Goal: Task Accomplishment & Management: Manage account settings

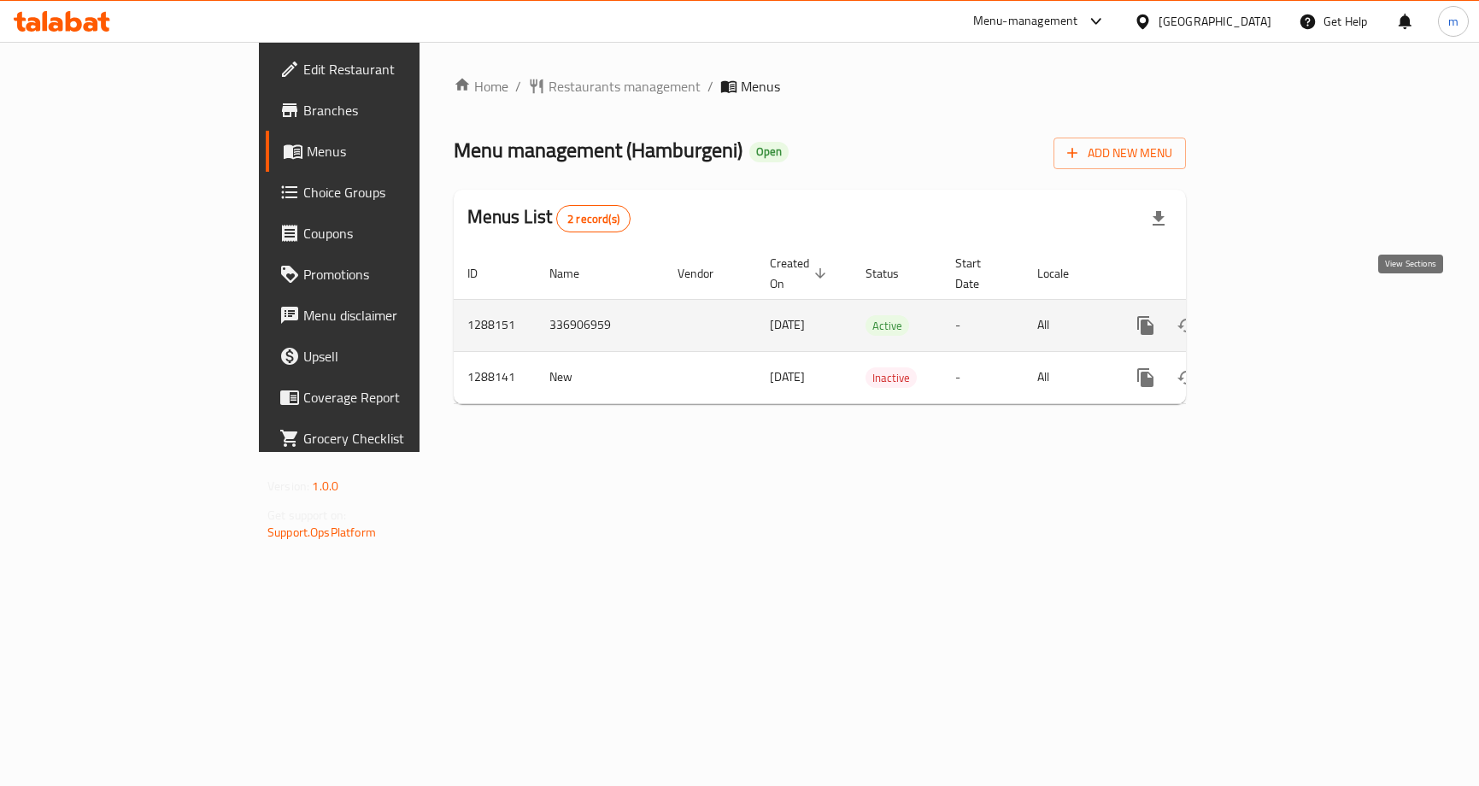
click at [1277, 318] on icon "enhanced table" at bounding box center [1268, 325] width 15 height 15
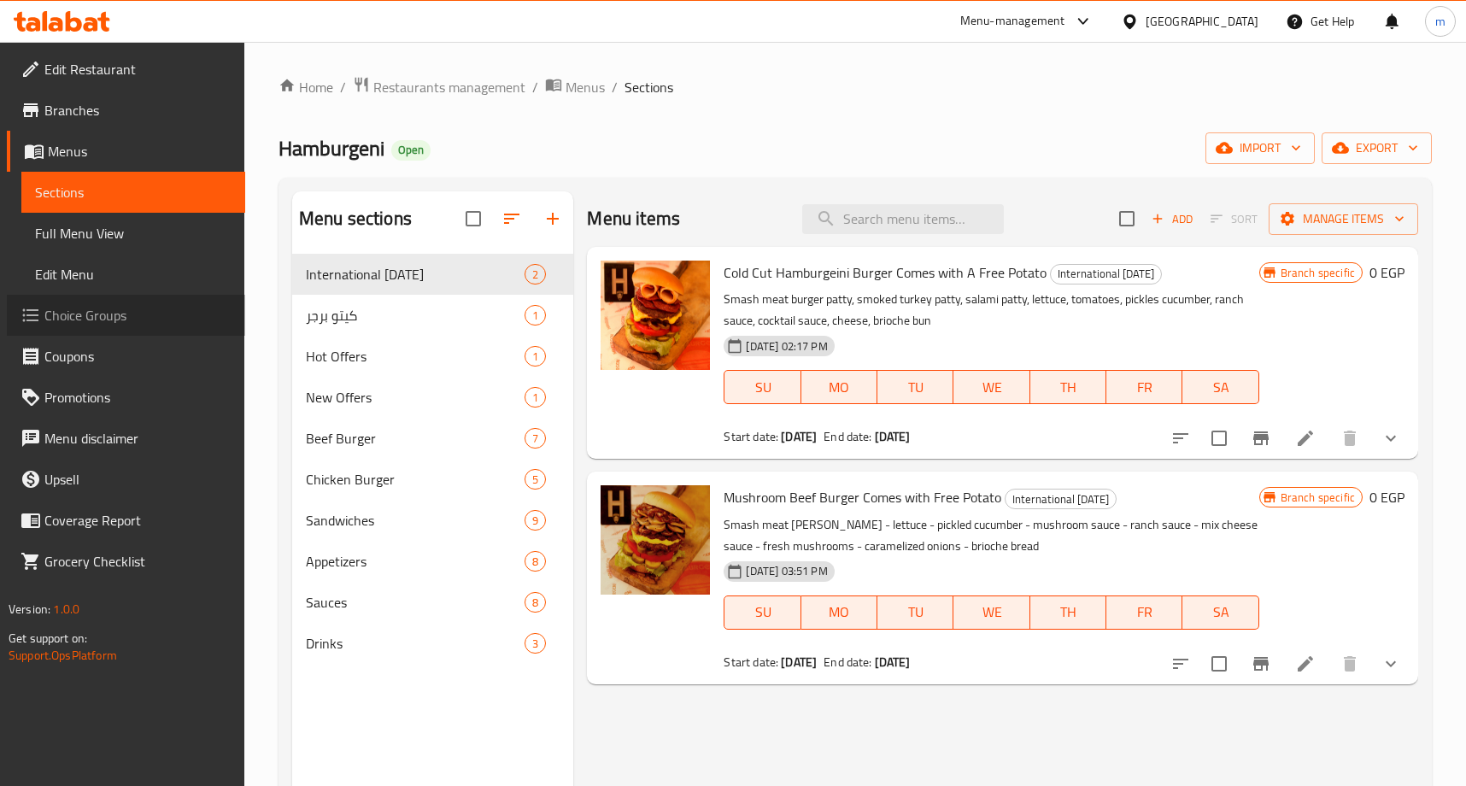
click at [127, 311] on span "Choice Groups" at bounding box center [137, 315] width 187 height 21
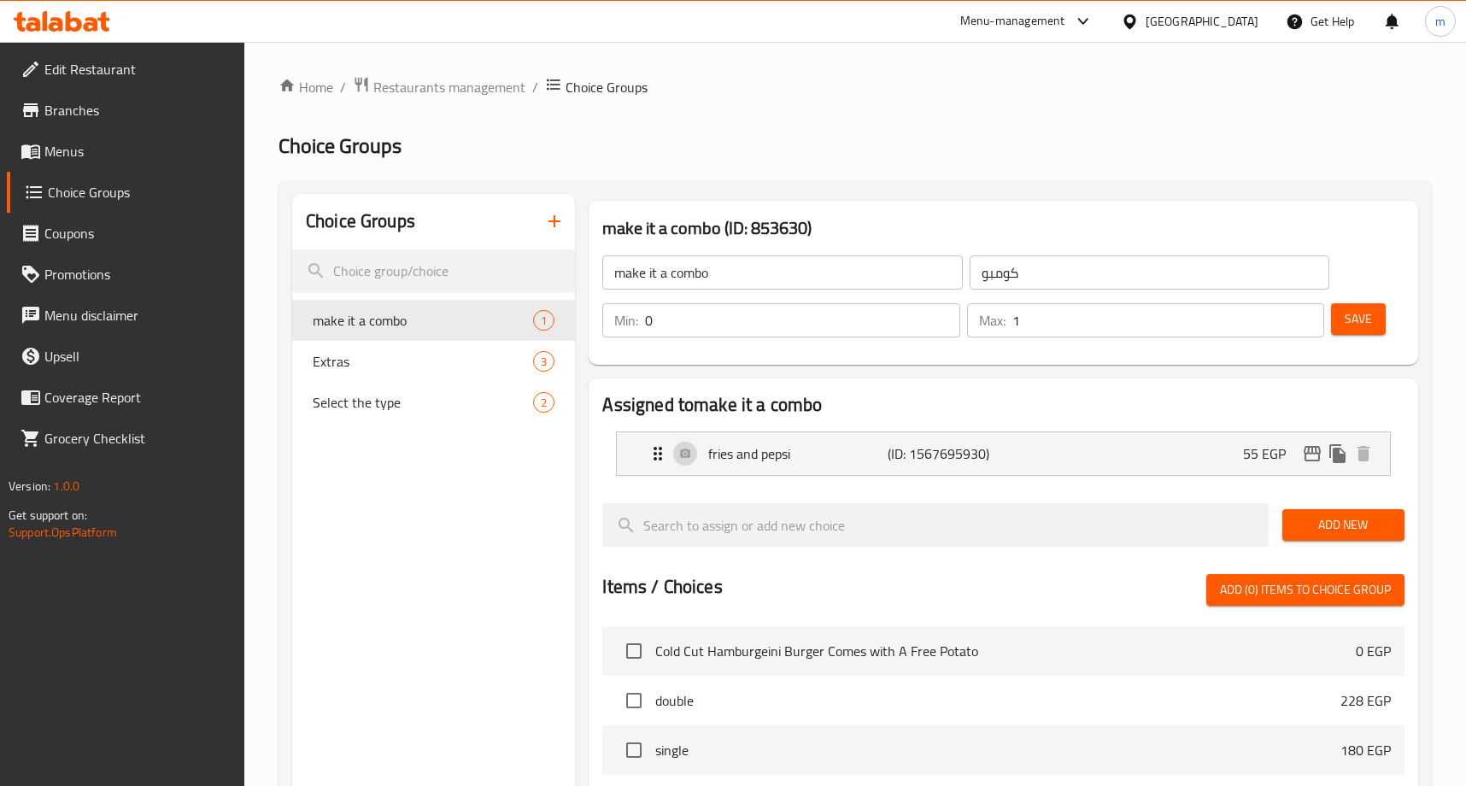
click at [879, 179] on div "Home / Restaurants management / Choice Groups Choice Groups Choice Groups make …" at bounding box center [856, 660] width 1154 height 1169
drag, startPoint x: 383, startPoint y: 366, endPoint x: 417, endPoint y: 355, distance: 35.9
click at [383, 366] on span "Extras" at bounding box center [397, 361] width 169 height 21
type input "Extras"
type input "زياده"
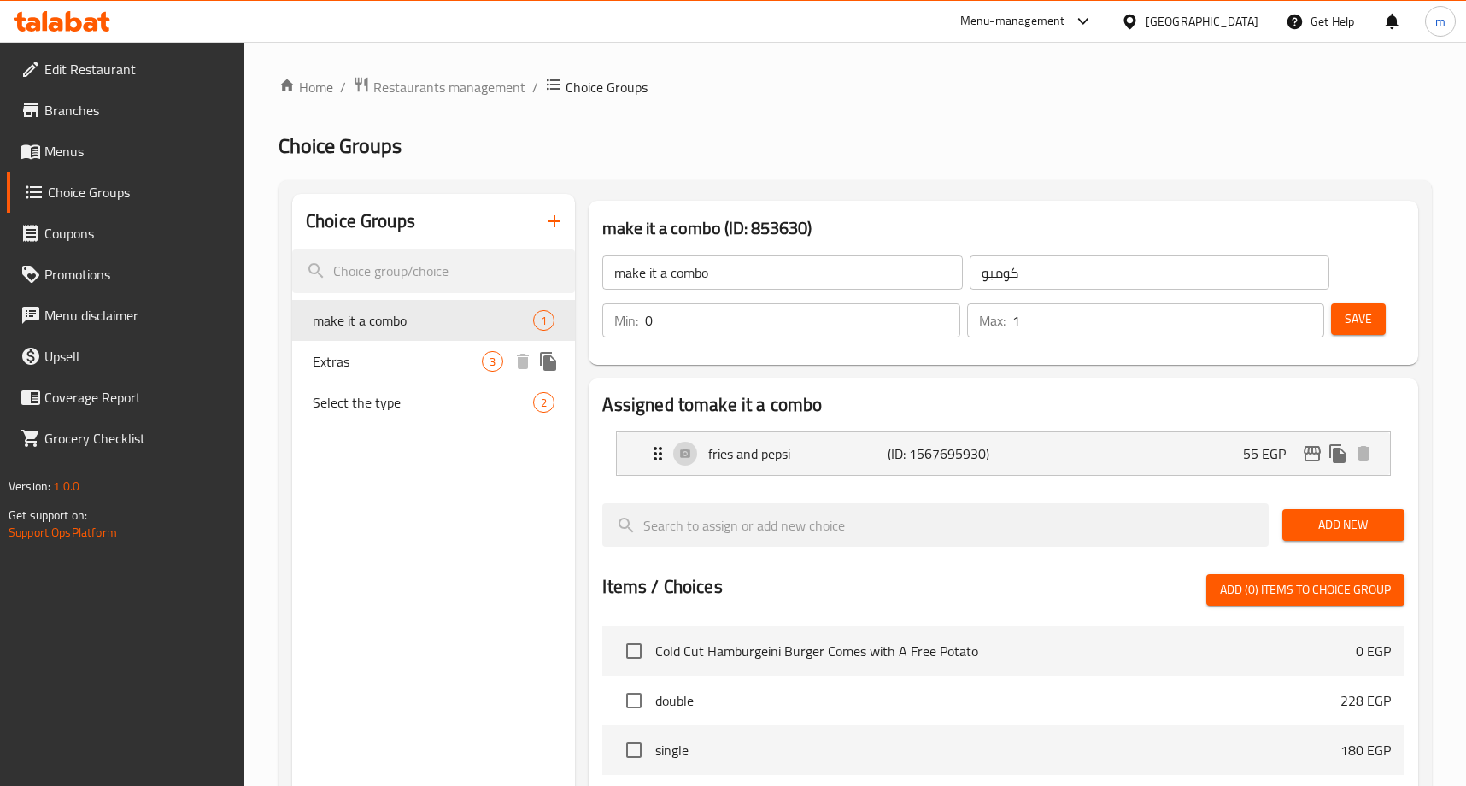
type input "3"
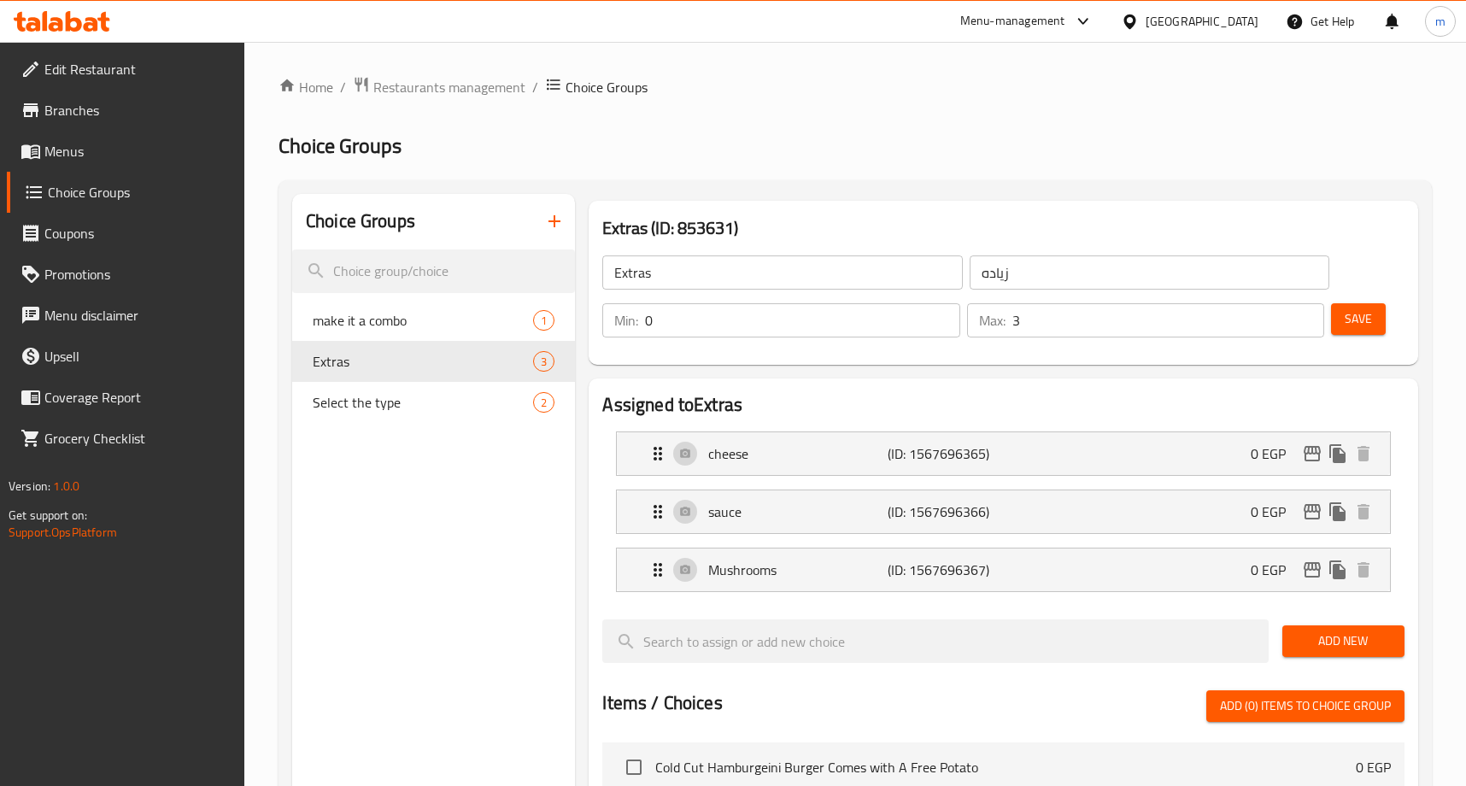
click at [852, 74] on div "Home / Restaurants management / Choice Groups Choice Groups Choice Groups make …" at bounding box center [855, 719] width 1222 height 1354
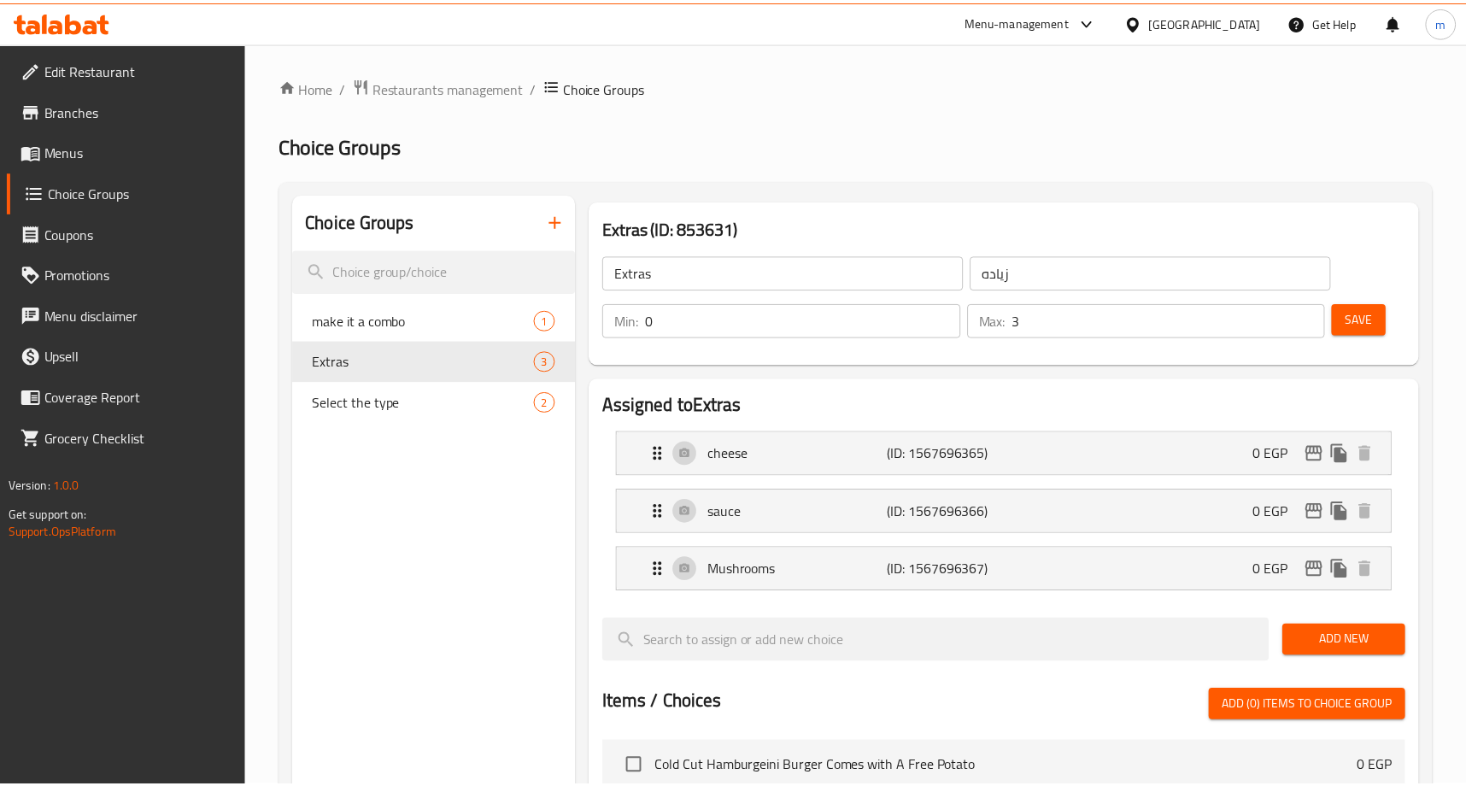
scroll to position [609, 0]
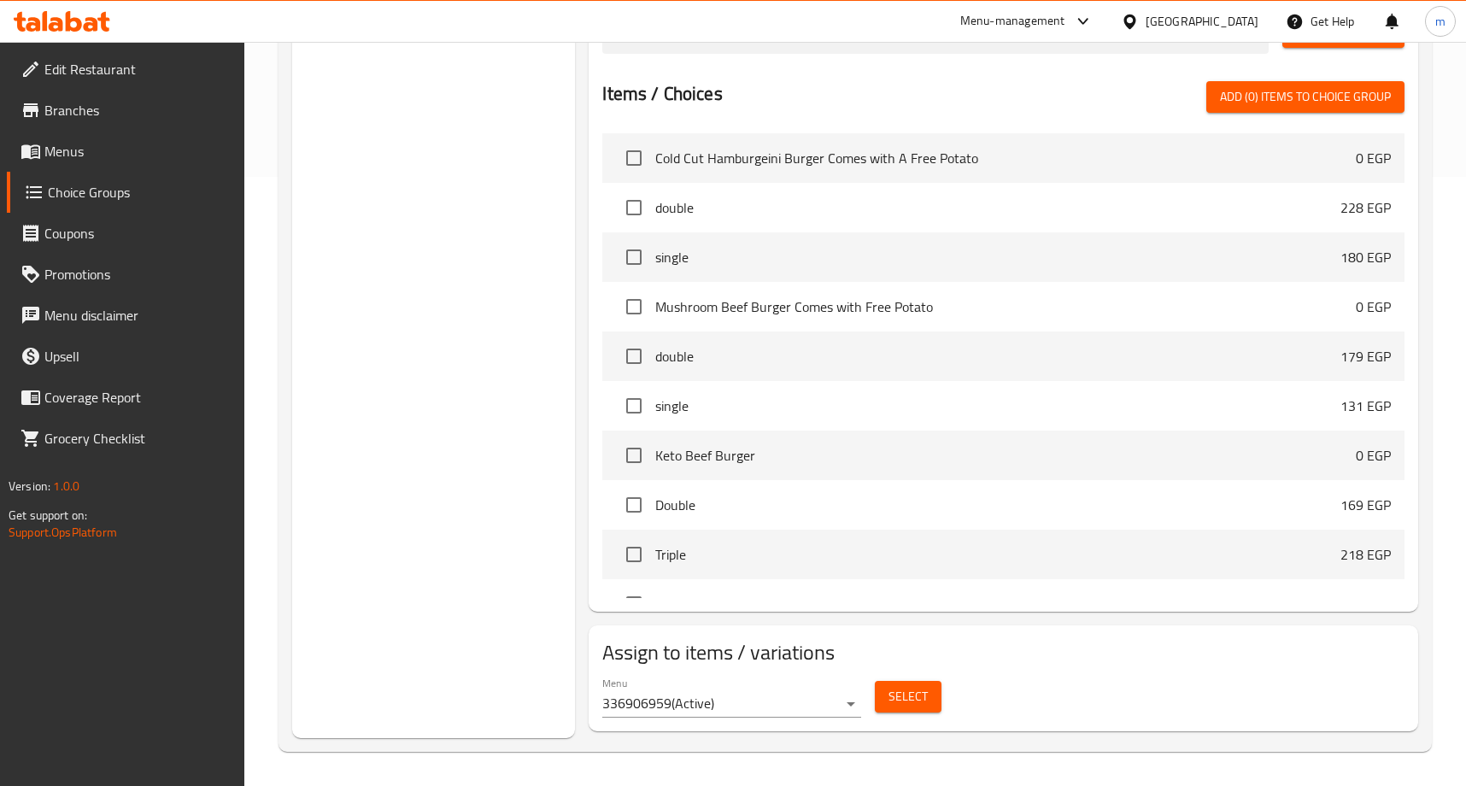
drag, startPoint x: 370, startPoint y: 231, endPoint x: 370, endPoint y: 221, distance: 9.4
click at [370, 221] on div "Choice Groups make it a combo 1 Extras 3 Select the type 2" at bounding box center [433, 162] width 283 height 1154
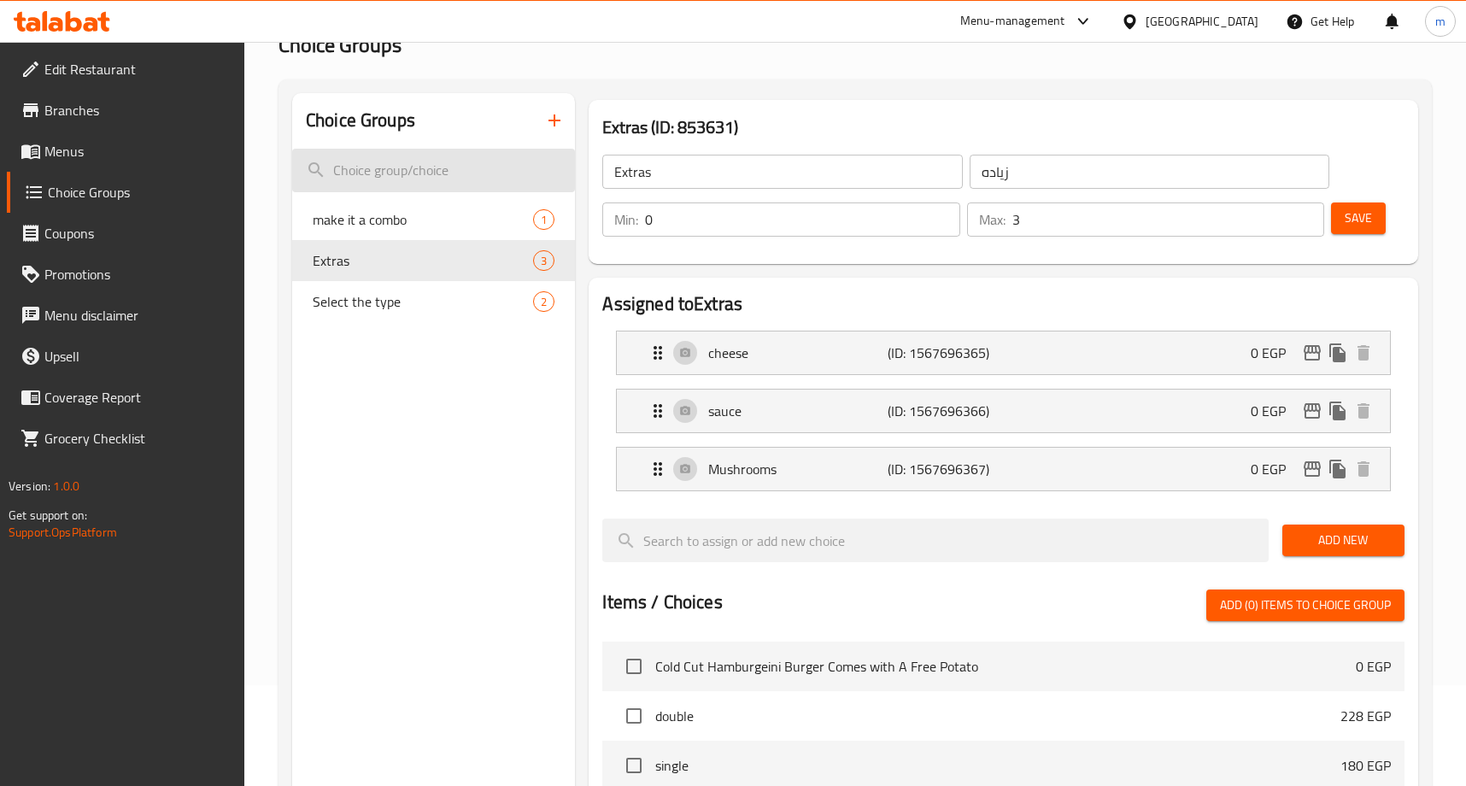
scroll to position [0, 0]
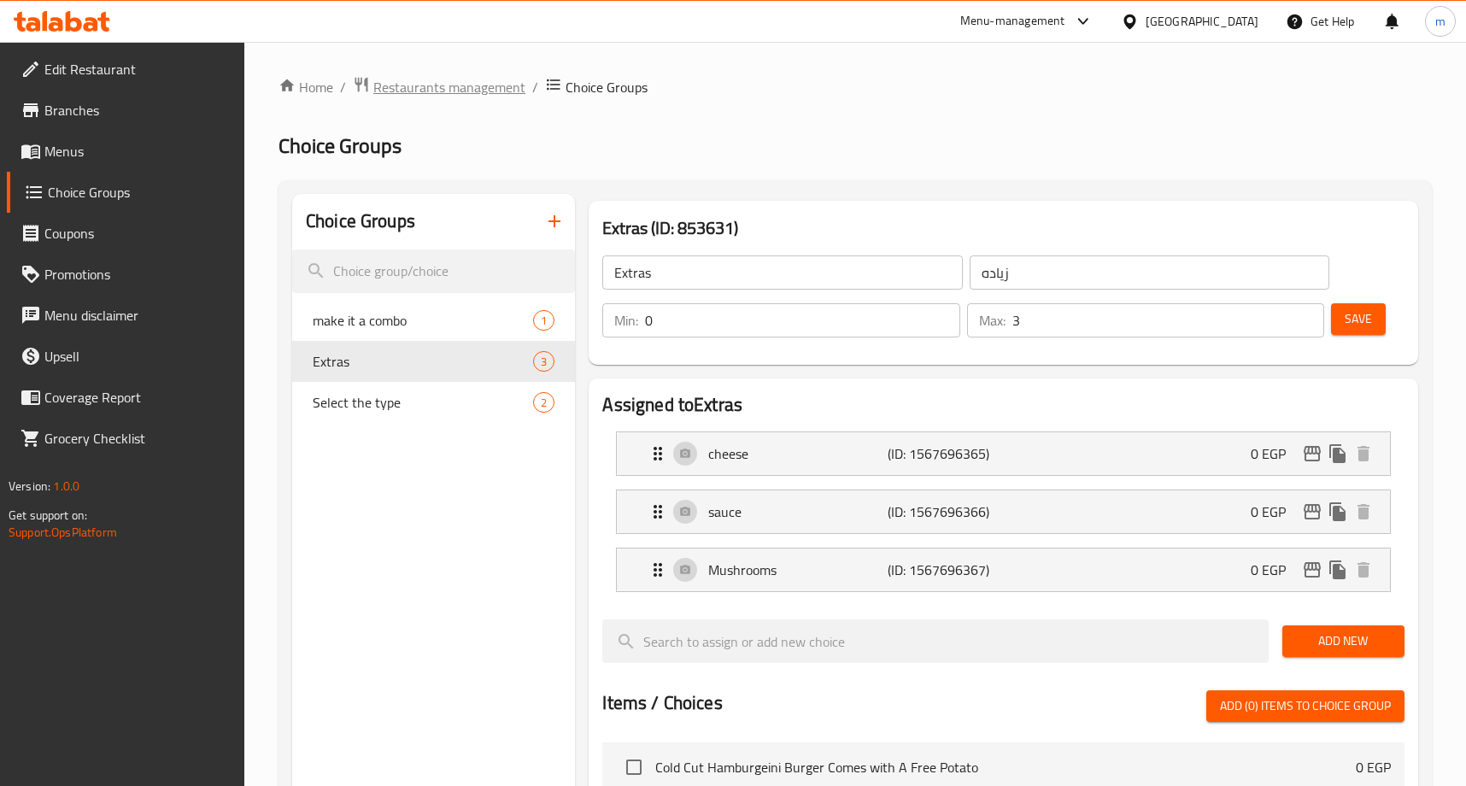
click at [507, 85] on span "Restaurants management" at bounding box center [449, 87] width 152 height 21
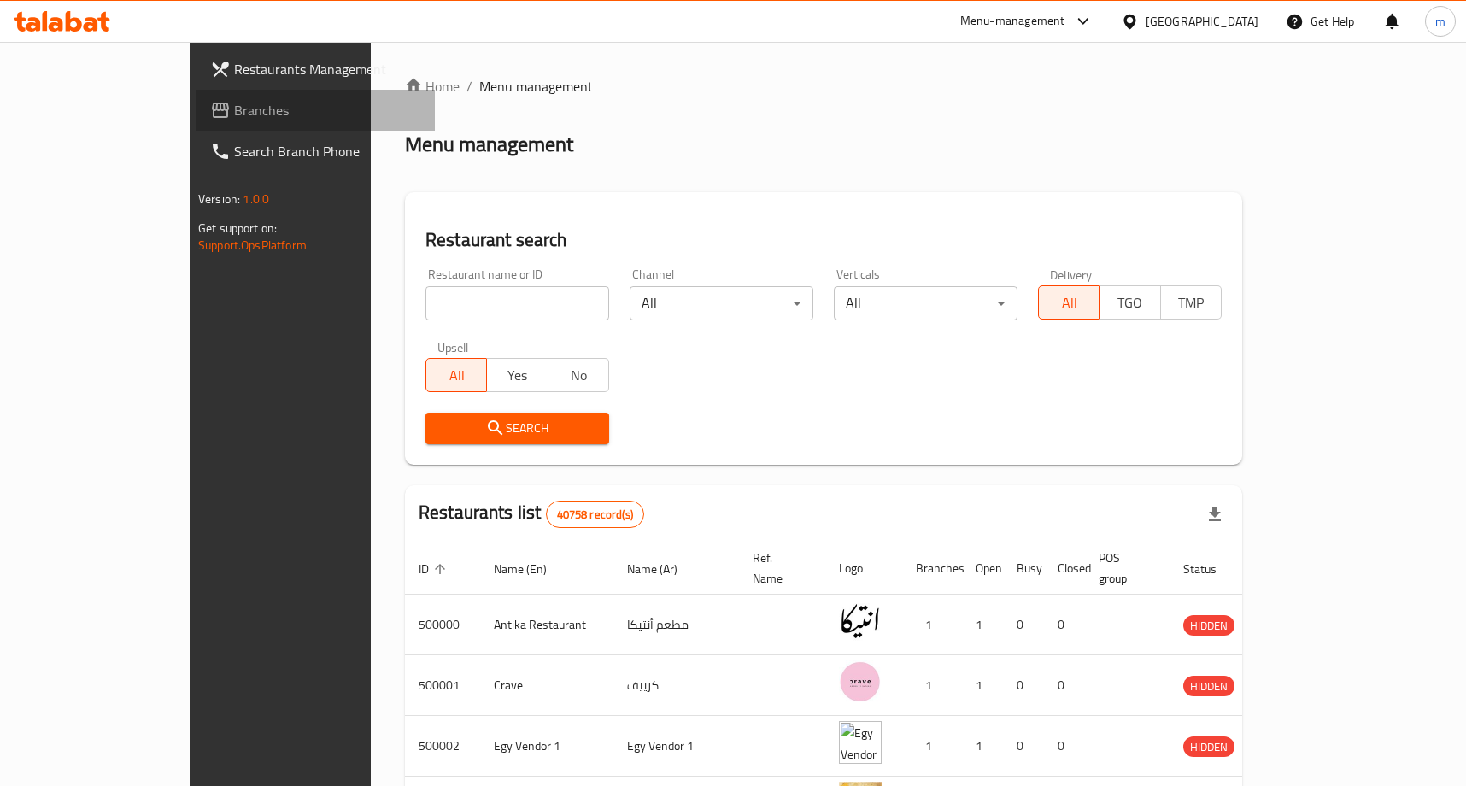
click at [197, 120] on link "Branches" at bounding box center [316, 110] width 238 height 41
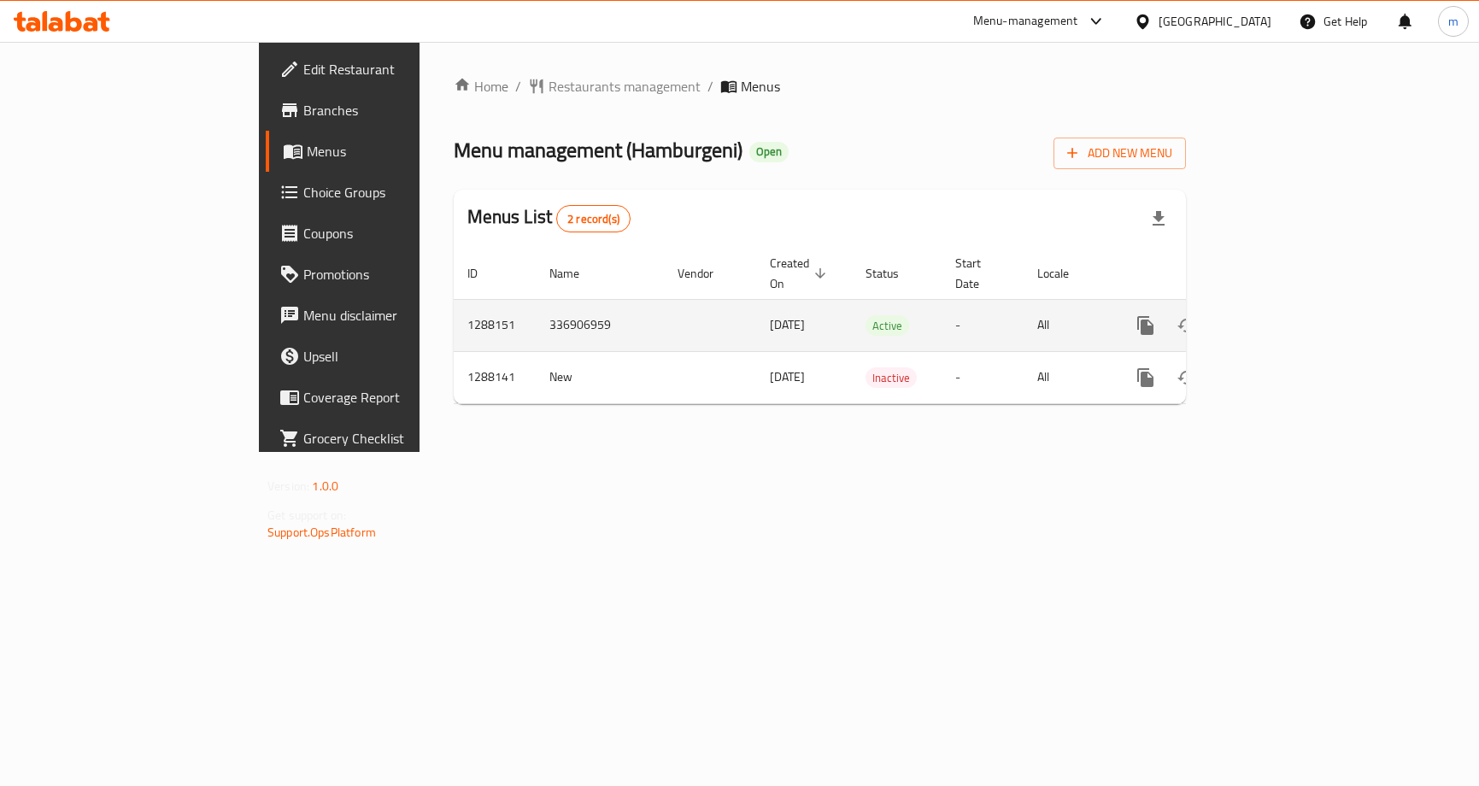
click at [1279, 315] on icon "enhanced table" at bounding box center [1269, 325] width 21 height 21
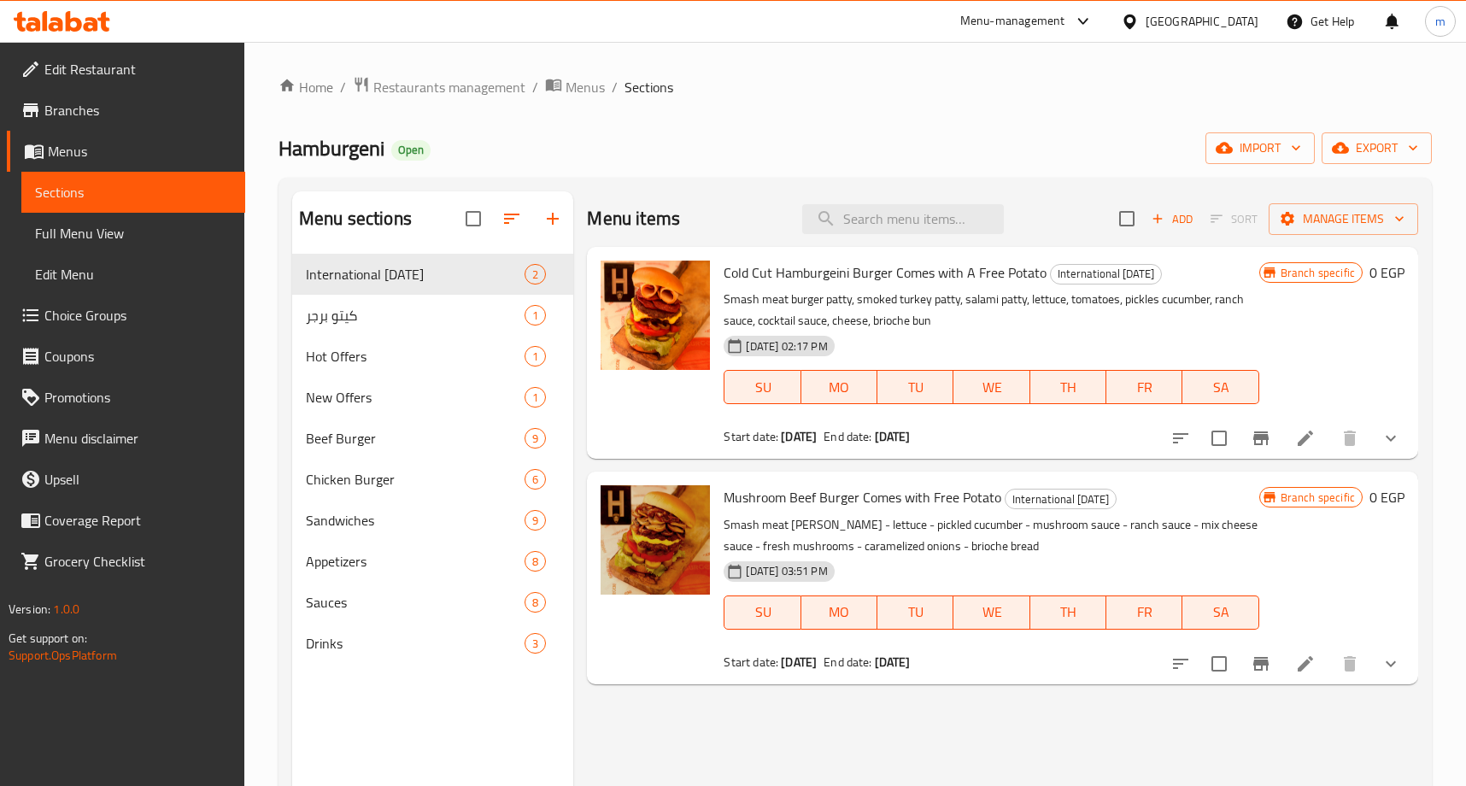
click at [110, 324] on span "Choice Groups" at bounding box center [137, 315] width 187 height 21
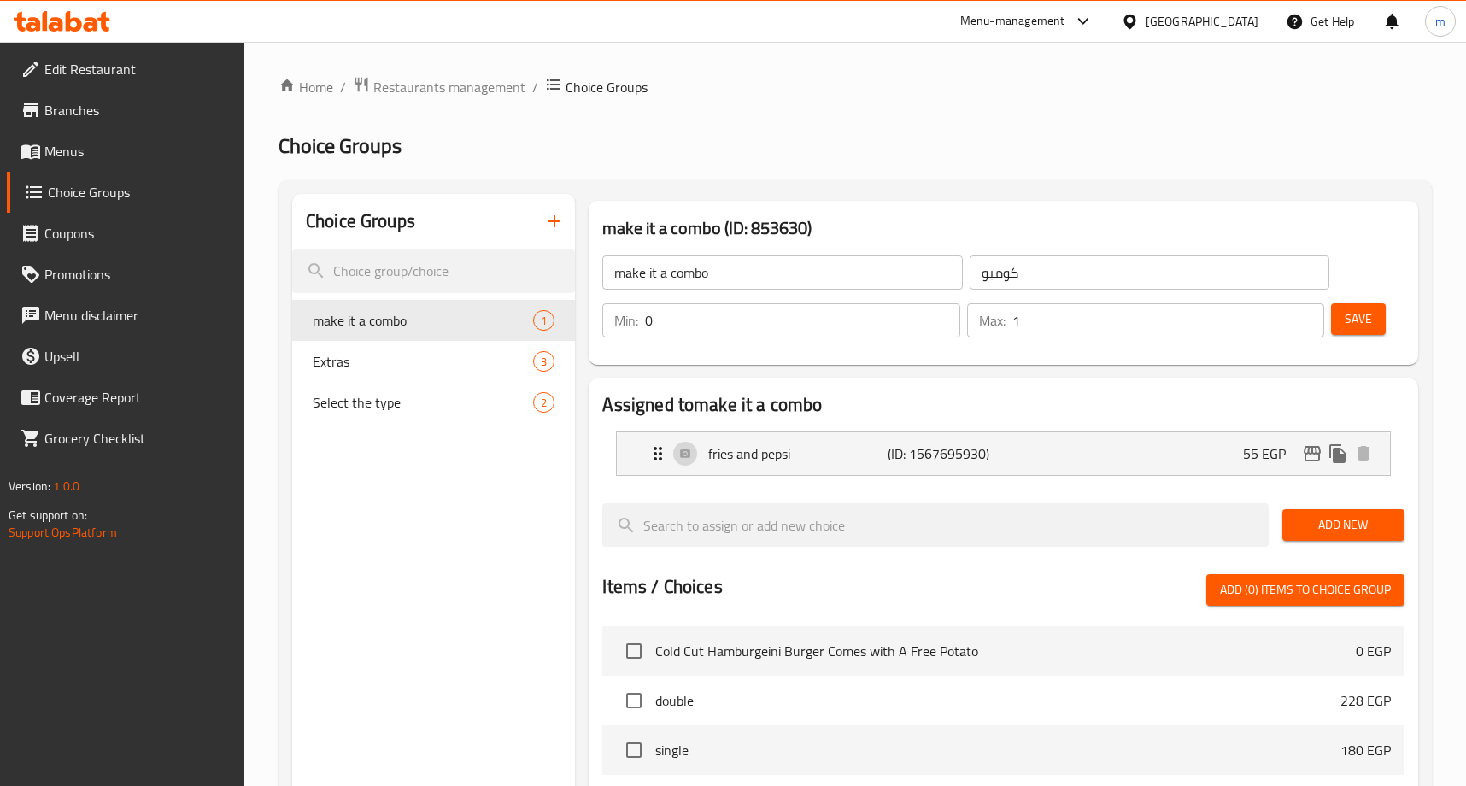
click at [892, 133] on h2 "Choice Groups" at bounding box center [856, 145] width 1154 height 27
drag, startPoint x: 410, startPoint y: 365, endPoint x: 625, endPoint y: 283, distance: 230.4
click at [410, 365] on span "Extras" at bounding box center [397, 361] width 169 height 21
type input "Extras"
type input "زياده"
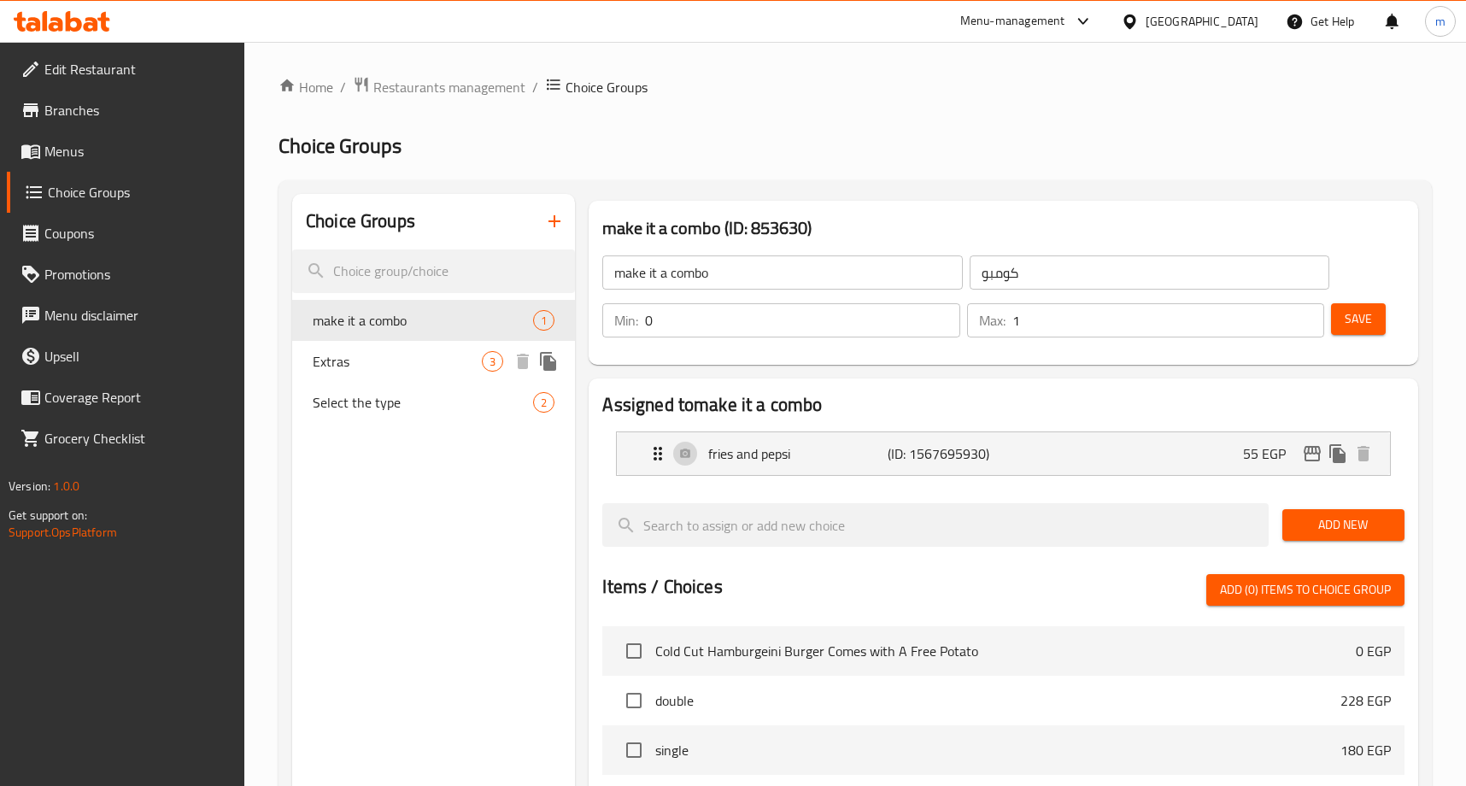
type input "3"
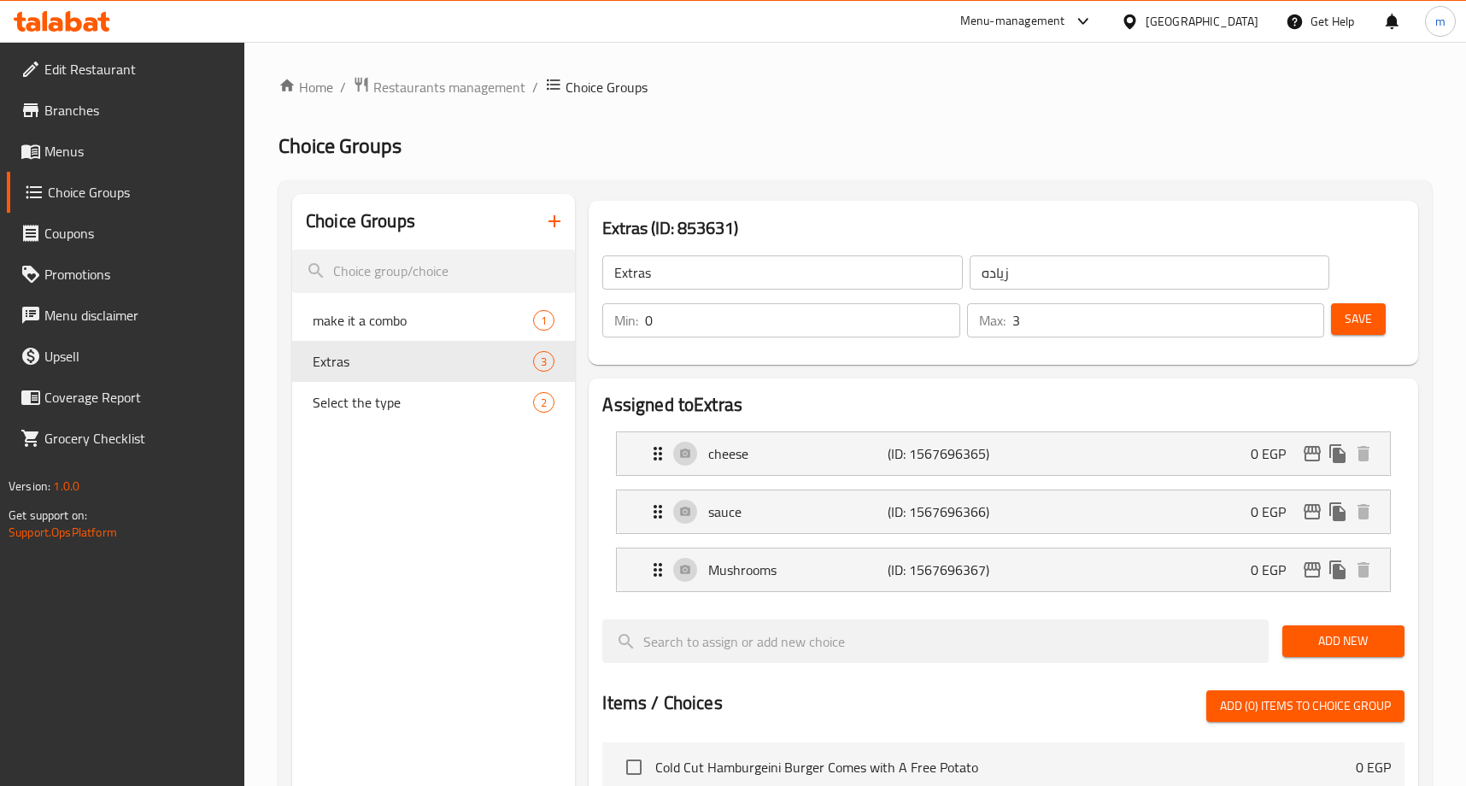
click at [769, 197] on div "Extras (ID: 853631) Extras ​ زياده ​ Min: 0 ​ Max: 3 ​ Save" at bounding box center [1003, 283] width 843 height 178
drag, startPoint x: 404, startPoint y: 327, endPoint x: 490, endPoint y: 323, distance: 86.4
click at [404, 327] on span "make it a combo" at bounding box center [397, 320] width 169 height 21
type input "make it a combo"
type input "كومبو"
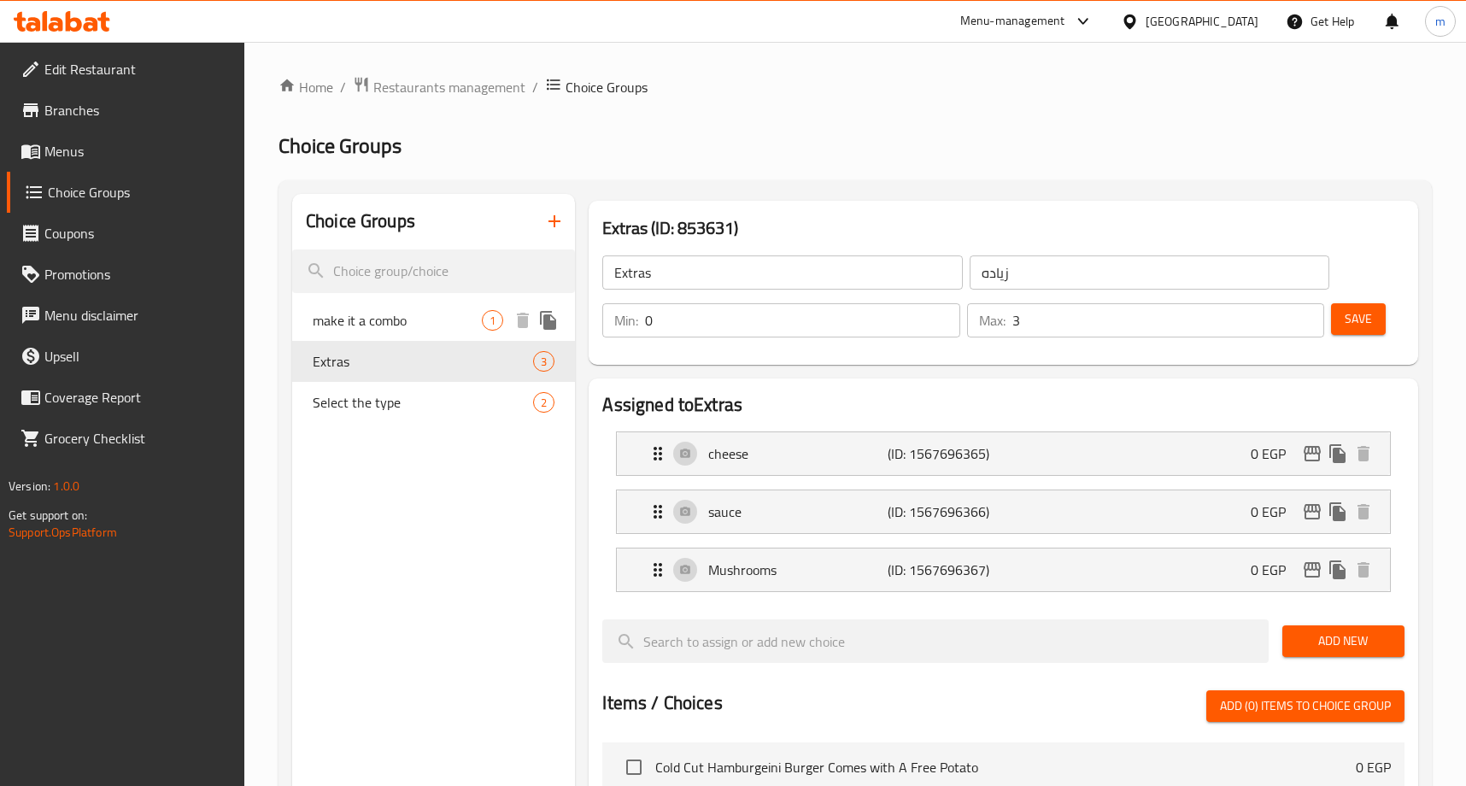
type input "1"
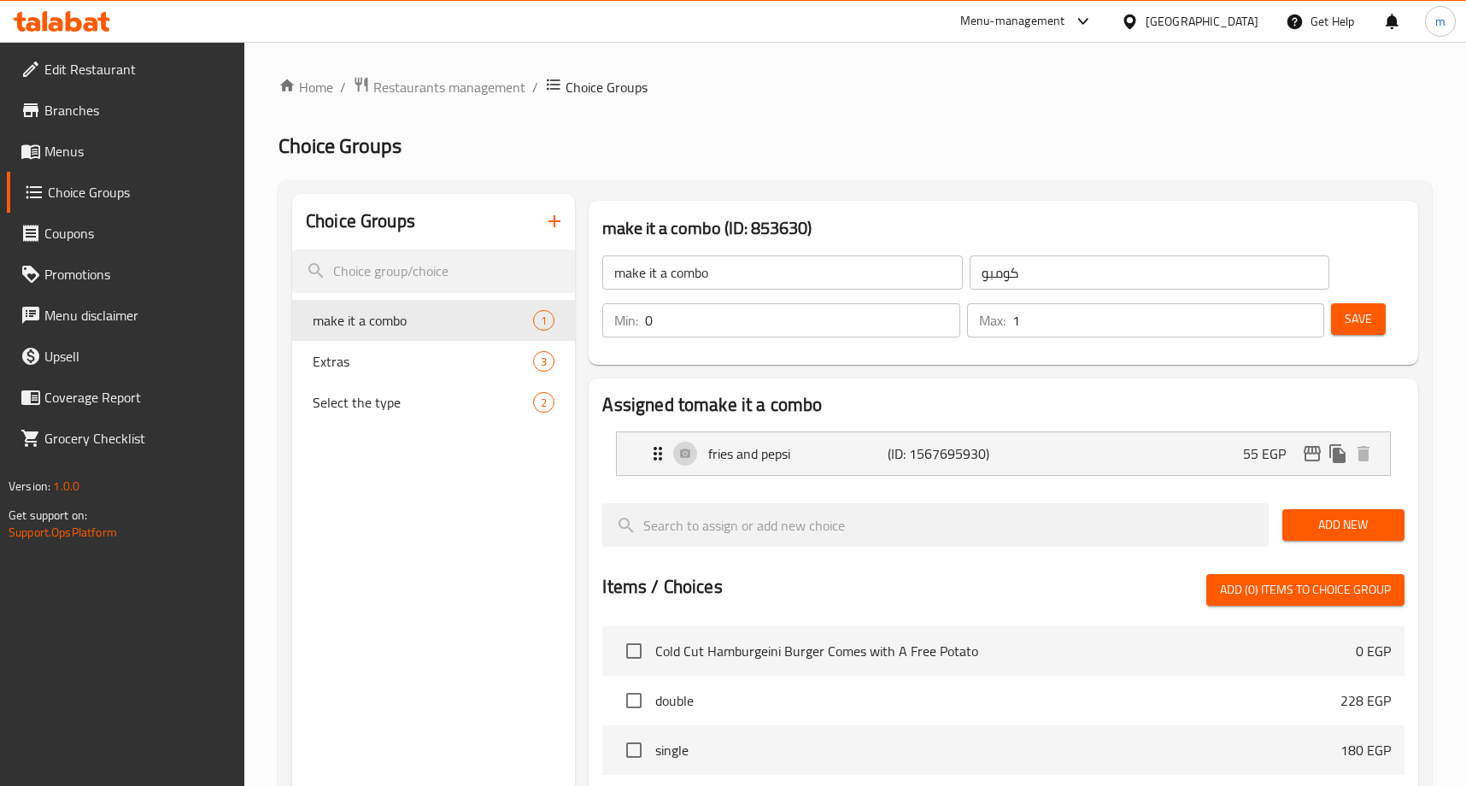
click at [696, 185] on div "Choice Groups make it a combo 1 Extras 3 Select the type 2 make it a combo (ID:…" at bounding box center [856, 712] width 1154 height 1065
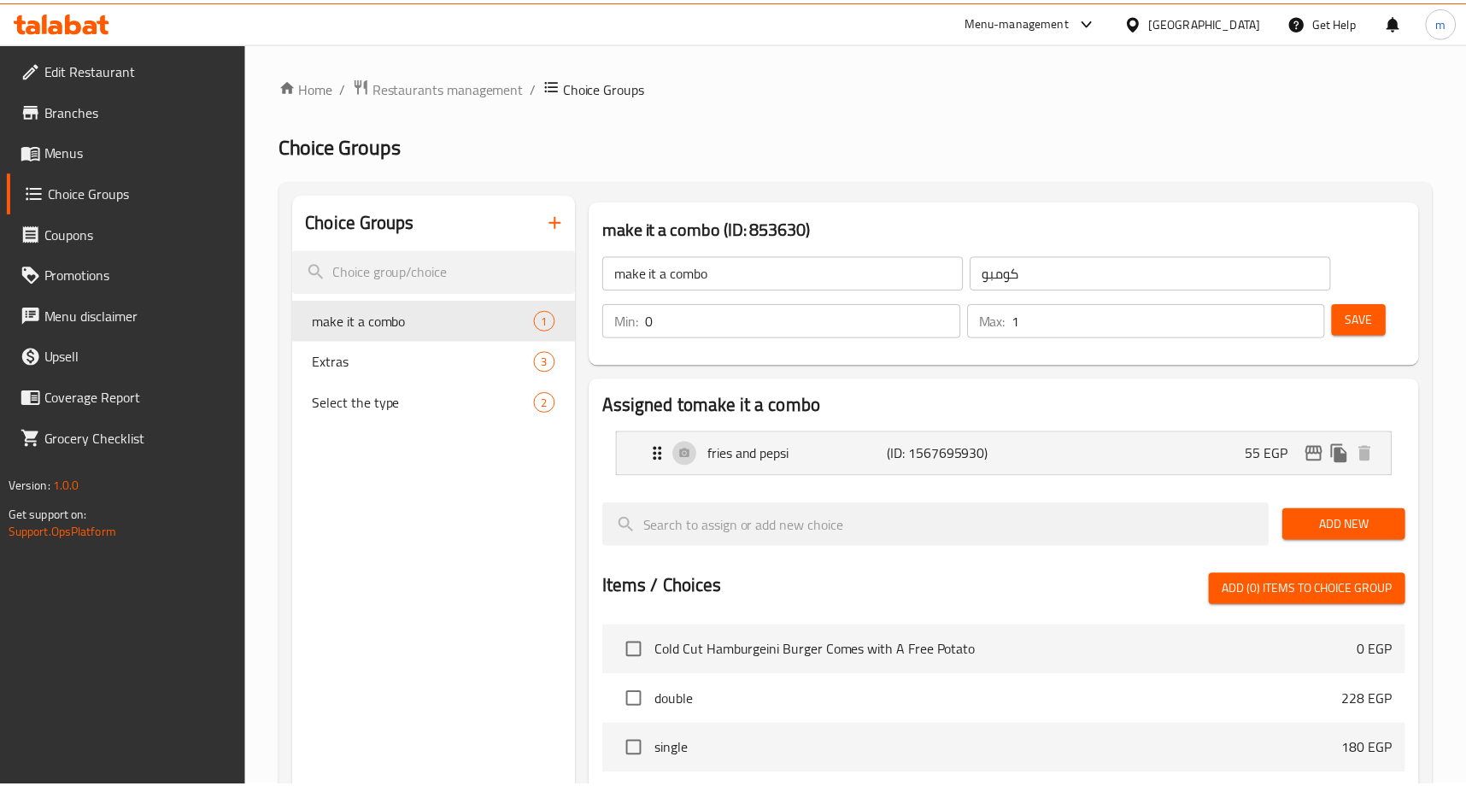
scroll to position [493, 0]
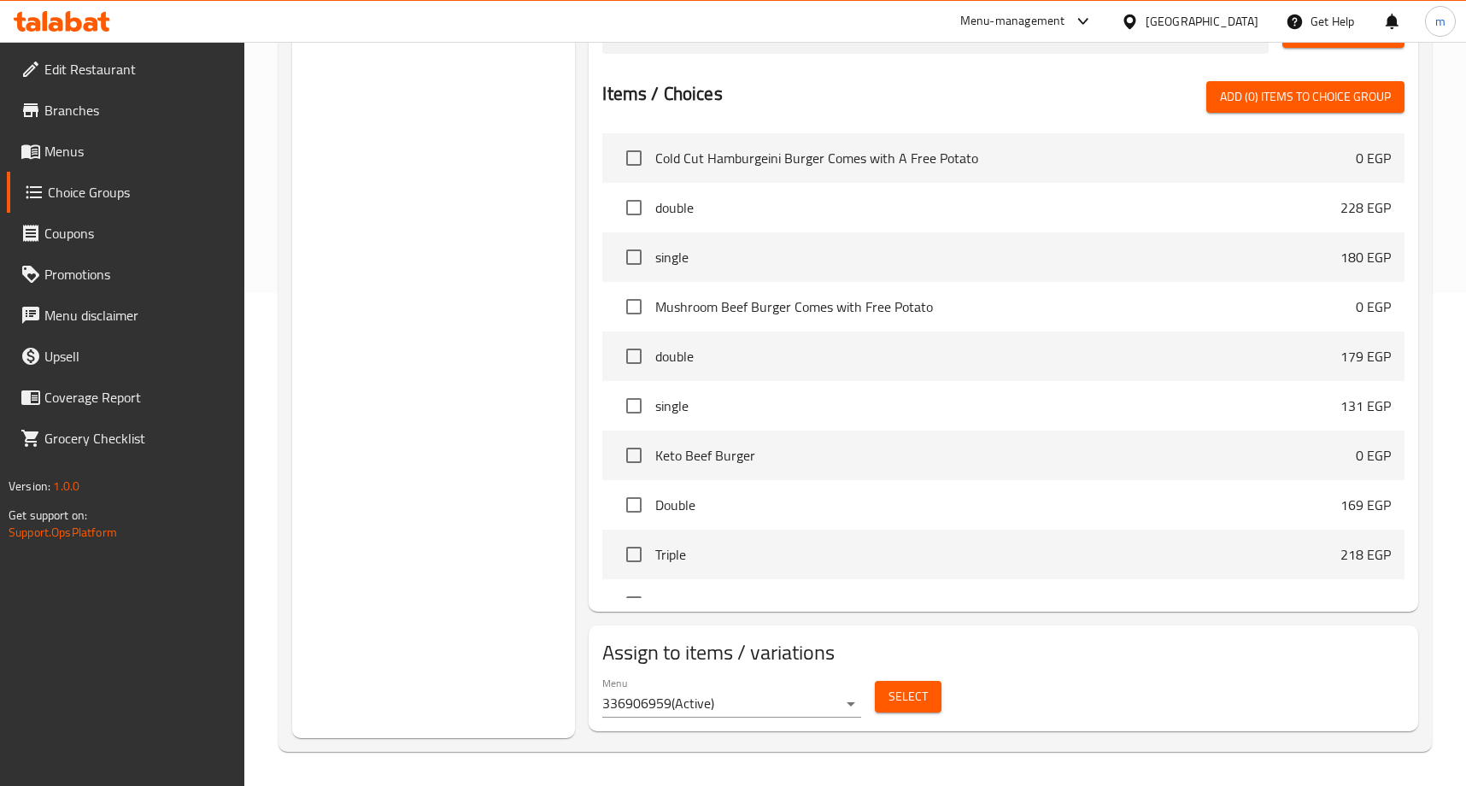
click at [903, 83] on div "Items / Choices Add (0) items to choice group" at bounding box center [1003, 97] width 802 height 32
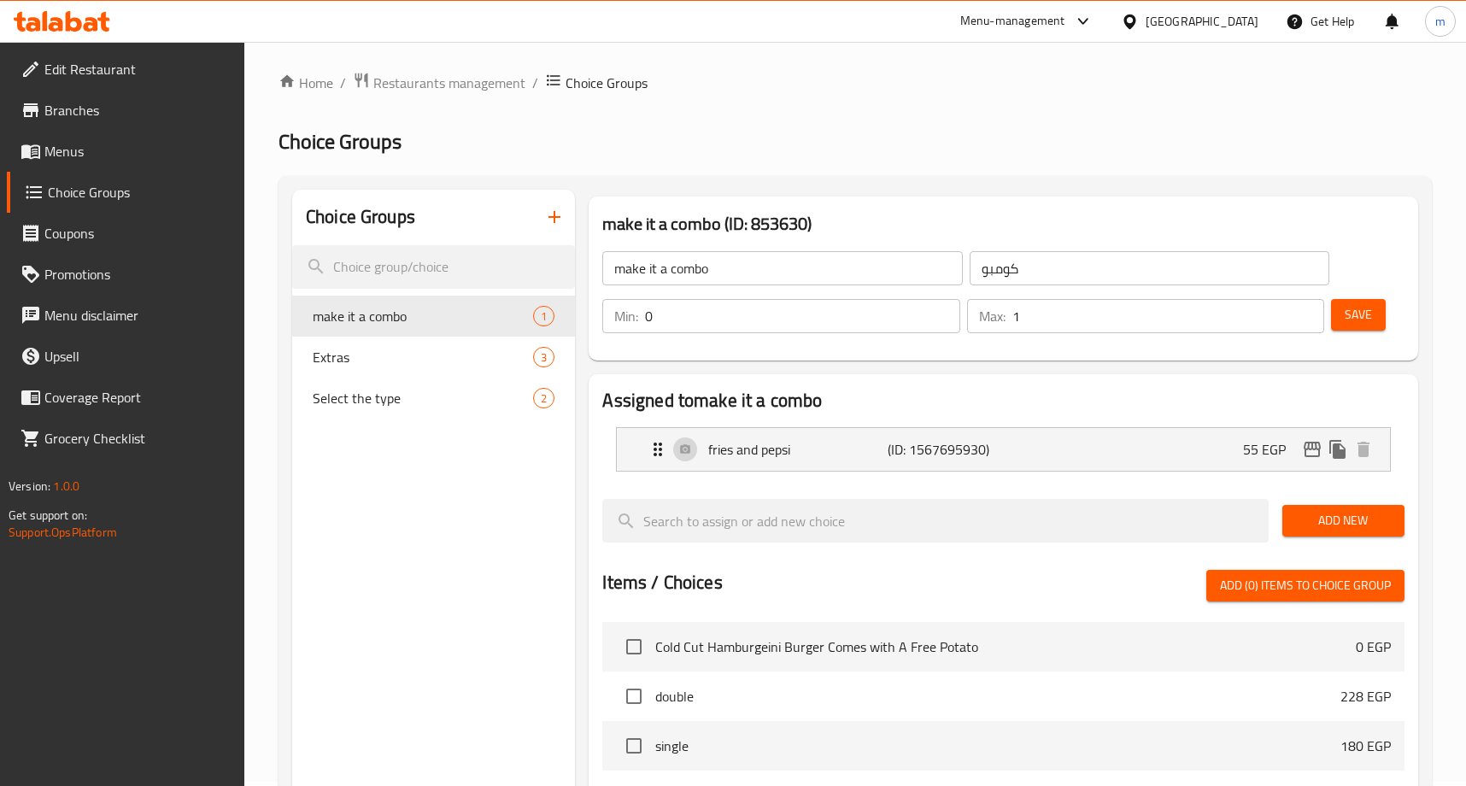
scroll to position [0, 0]
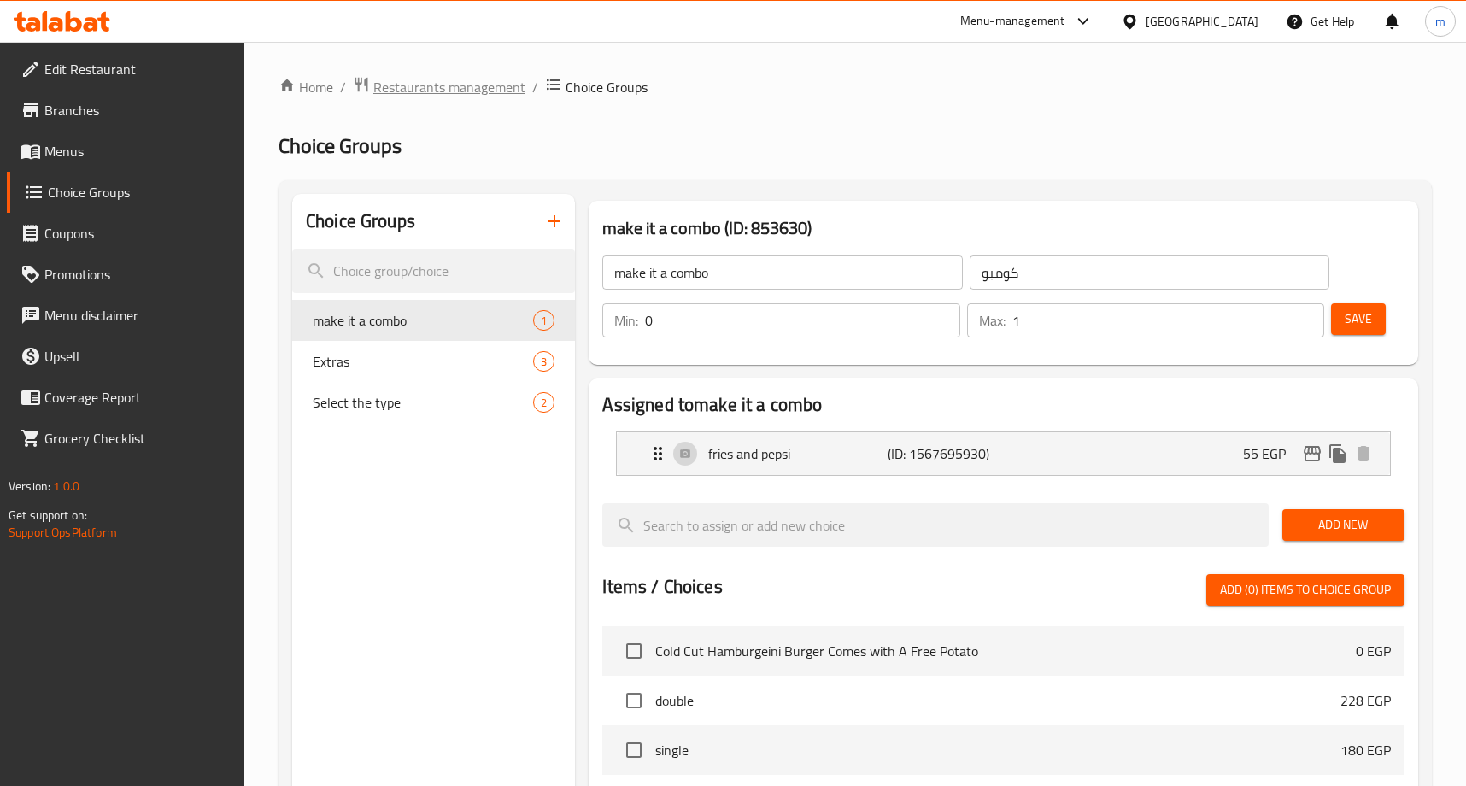
click at [466, 80] on span "Restaurants management" at bounding box center [449, 87] width 152 height 21
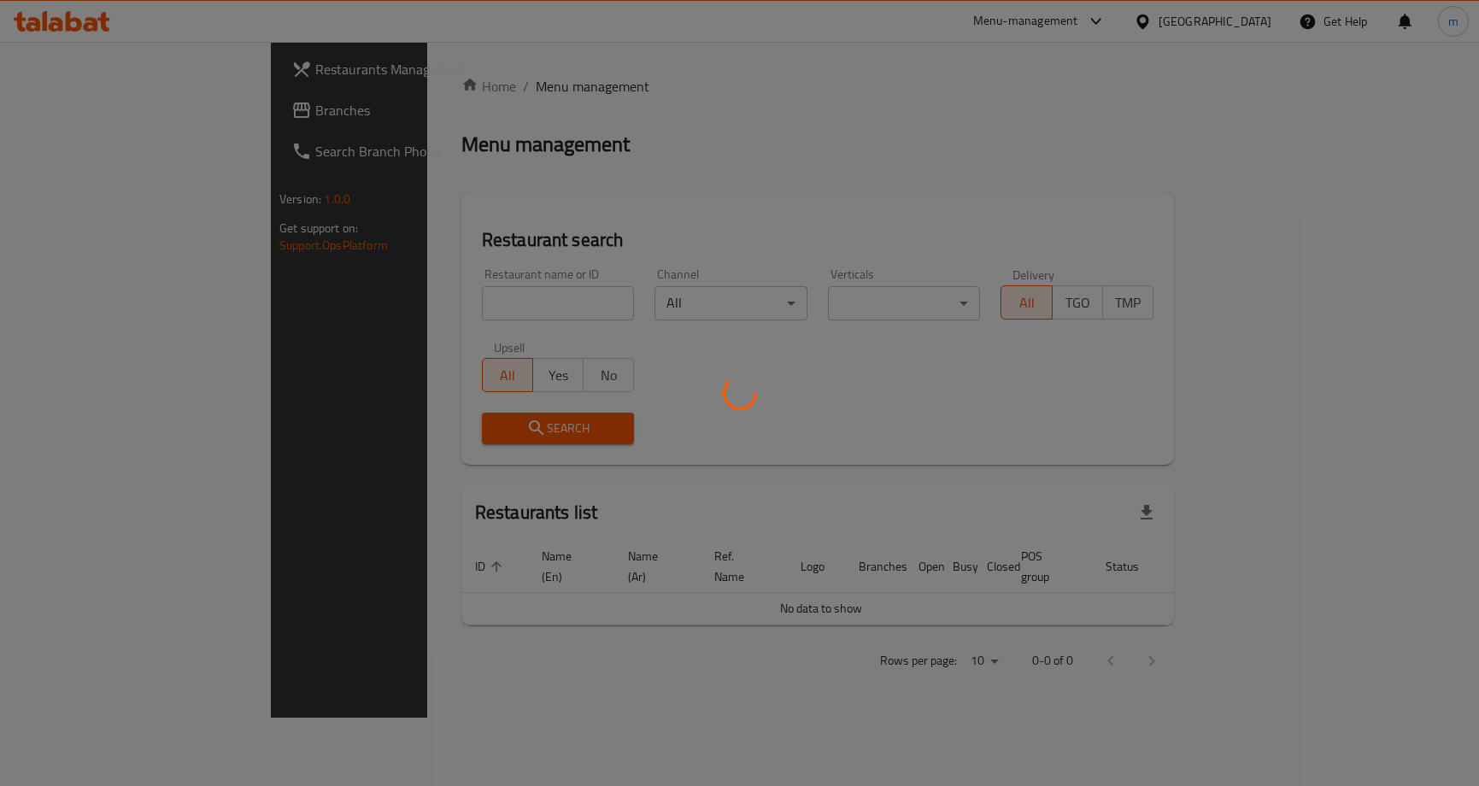
click at [27, 113] on div at bounding box center [739, 393] width 1479 height 786
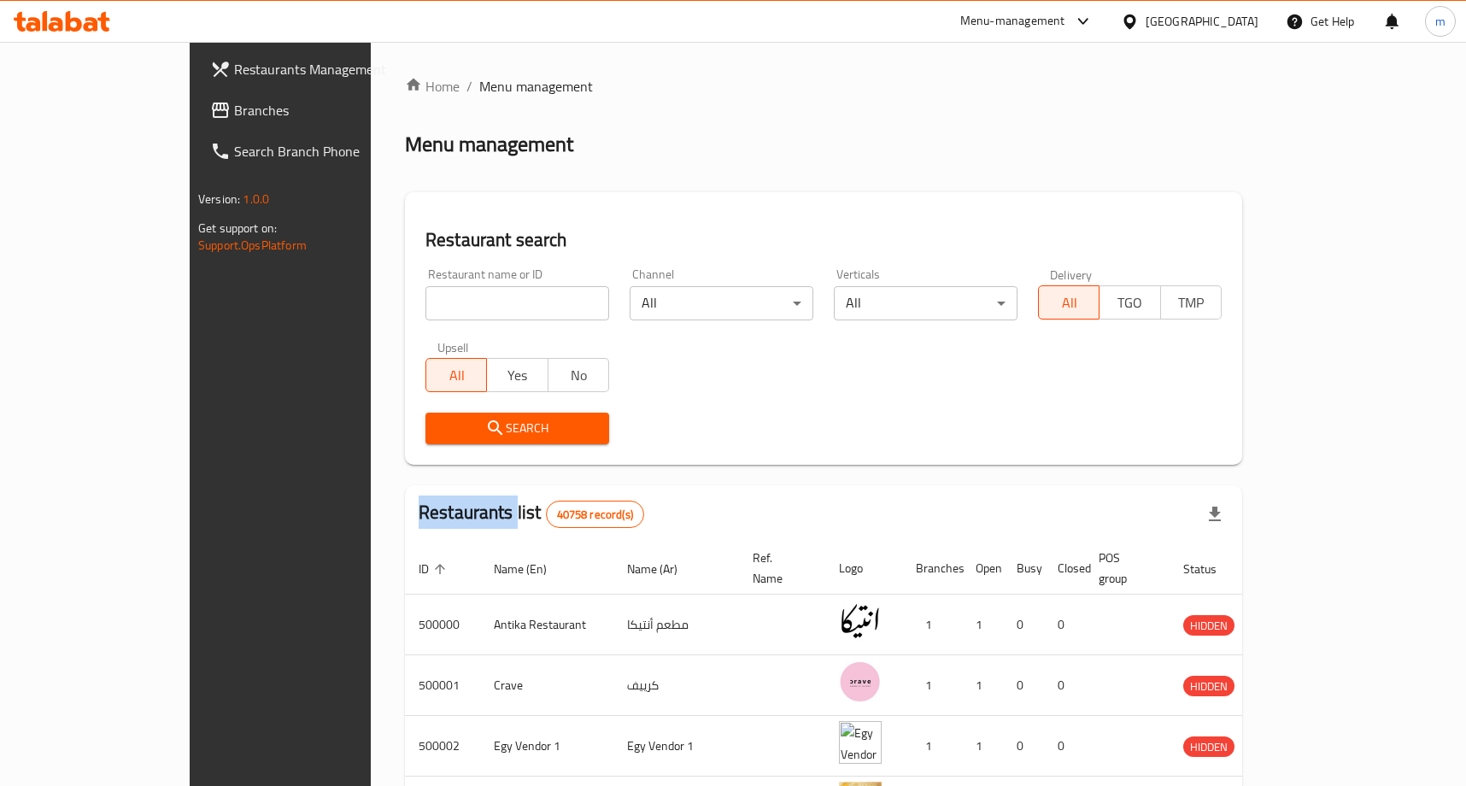
click at [27, 113] on div at bounding box center [733, 393] width 1466 height 786
click at [210, 113] on icon at bounding box center [220, 110] width 21 height 21
